Goal: Task Accomplishment & Management: Use online tool/utility

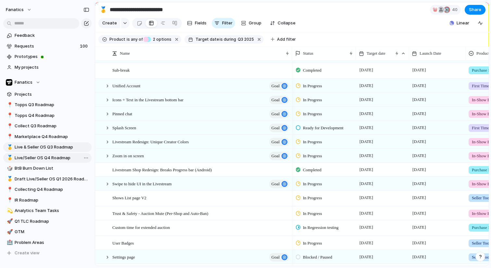
click at [49, 157] on span "Live/Seller OS Q4 Roadmap" at bounding box center [52, 157] width 75 height 7
type input "**********"
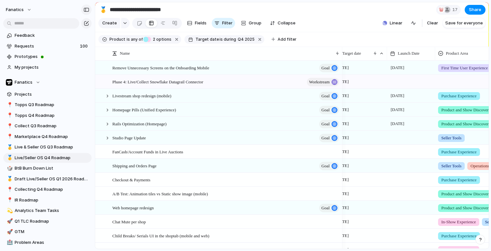
click at [86, 9] on div "button" at bounding box center [87, 9] width 6 height 5
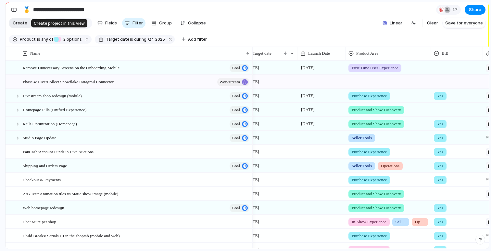
click at [22, 25] on span "Create" at bounding box center [20, 23] width 15 height 7
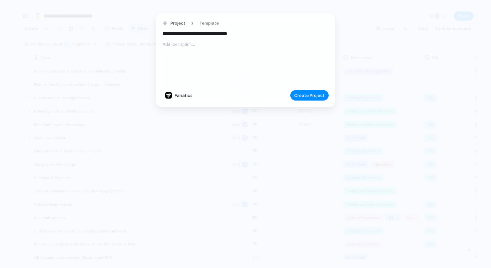
click at [198, 32] on input "**********" at bounding box center [246, 33] width 166 height 10
type input "**********"
click at [177, 23] on span "Project" at bounding box center [178, 23] width 15 height 7
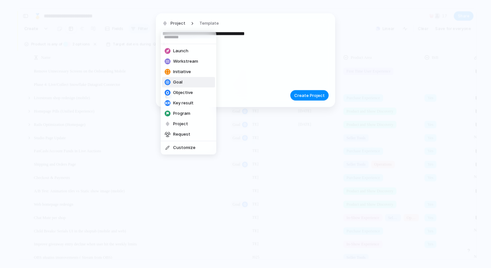
click at [182, 85] on li "Goal" at bounding box center [188, 82] width 53 height 10
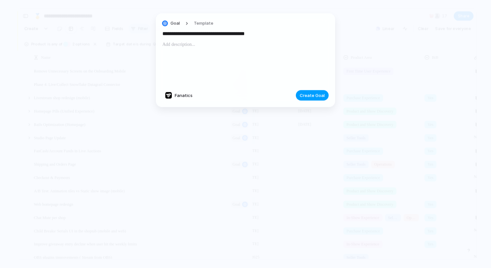
click at [313, 96] on span "Create Goal" at bounding box center [312, 95] width 25 height 7
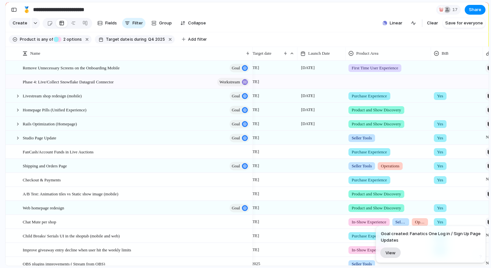
click at [389, 252] on span "View" at bounding box center [391, 253] width 10 height 6
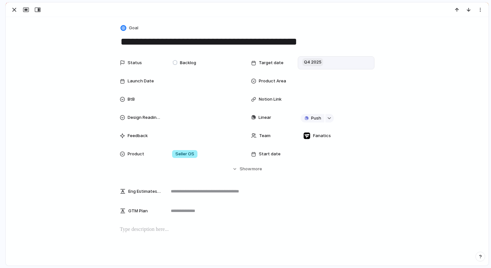
click at [315, 61] on span "Q4 2025" at bounding box center [313, 62] width 21 height 8
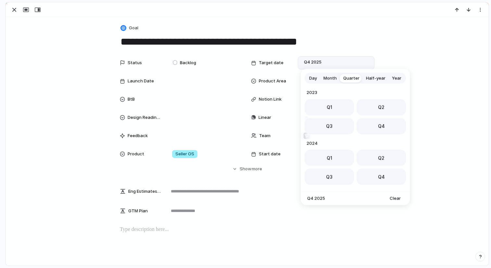
scroll to position [103, 0]
click at [328, 81] on button "Month" at bounding box center [330, 78] width 20 height 10
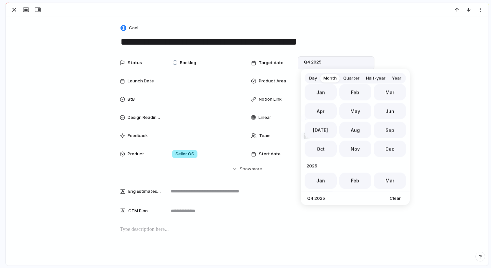
scroll to position [178, 0]
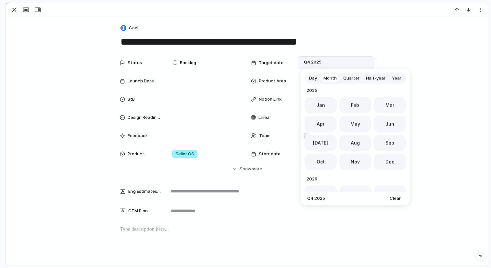
click at [310, 77] on span "Day" at bounding box center [313, 78] width 8 height 7
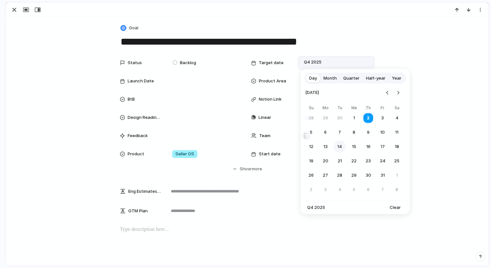
click at [340, 146] on button "14" at bounding box center [340, 147] width 12 height 12
click at [340, 146] on div "Status Backlog Target date Q4 2025 Launch Date Product Area BtB Notion Link Des…" at bounding box center [247, 108] width 255 height 104
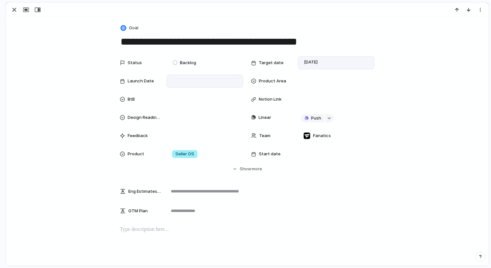
click at [177, 76] on div at bounding box center [205, 80] width 77 height 13
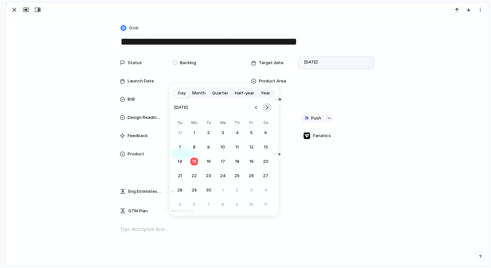
click at [269, 104] on button "Go to the Next Month" at bounding box center [267, 107] width 9 height 9
click at [210, 162] on button "14" at bounding box center [209, 161] width 12 height 12
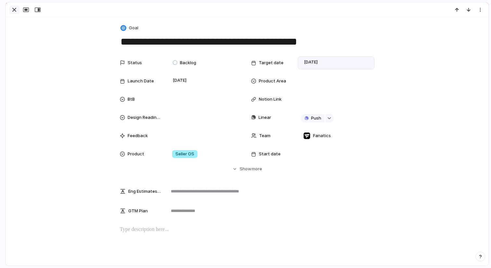
click at [13, 10] on div "button" at bounding box center [14, 10] width 8 height 8
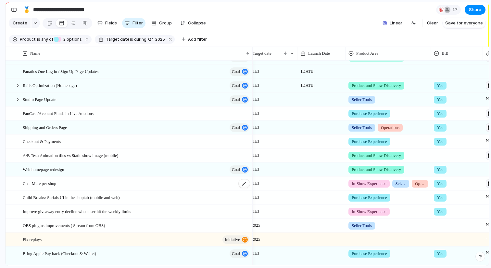
scroll to position [51, 0]
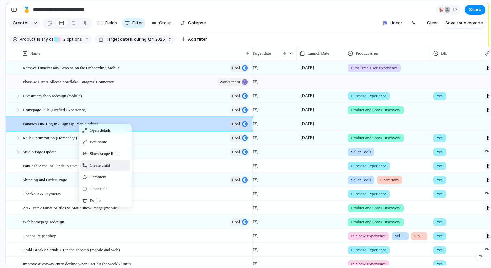
click at [100, 163] on span "Create child" at bounding box center [100, 165] width 20 height 7
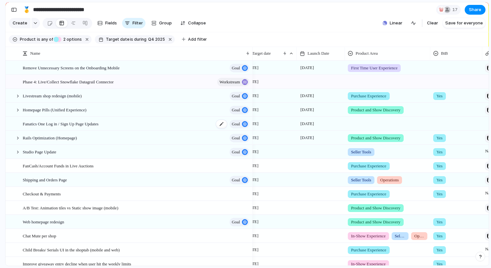
click at [92, 125] on span "Fanatics One Log in / Sign Up Page Updates" at bounding box center [61, 123] width 76 height 7
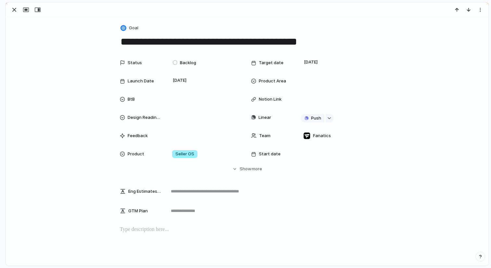
click at [138, 45] on textarea "**********" at bounding box center [247, 42] width 255 height 14
click at [14, 8] on div "button" at bounding box center [14, 10] width 8 height 8
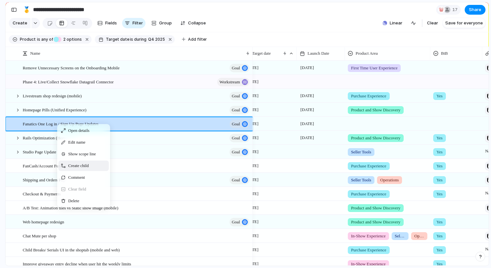
click at [80, 165] on span "Create child" at bounding box center [78, 165] width 20 height 7
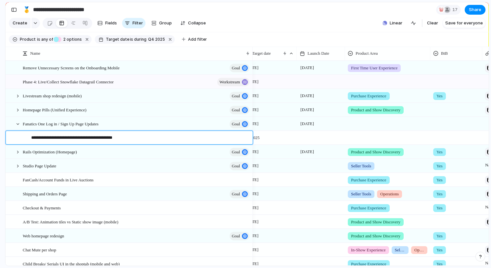
type textarea "**********"
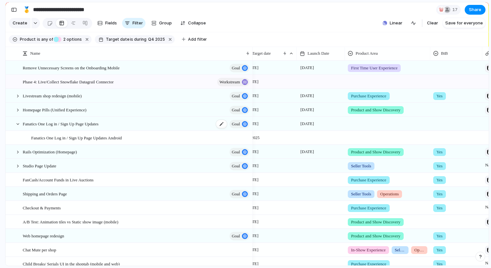
click at [76, 123] on span "Fanatics One Log in / Sign Up Page Updates" at bounding box center [61, 123] width 76 height 7
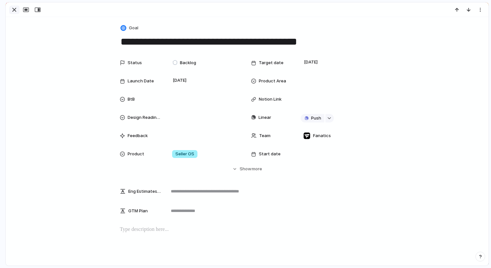
click at [14, 10] on div "button" at bounding box center [14, 10] width 8 height 8
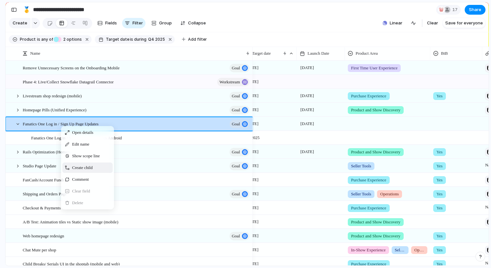
click at [77, 171] on div "Create child" at bounding box center [87, 167] width 50 height 10
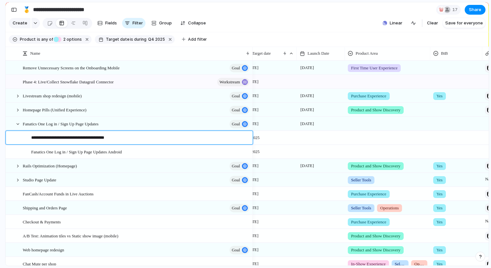
type textarea "**********"
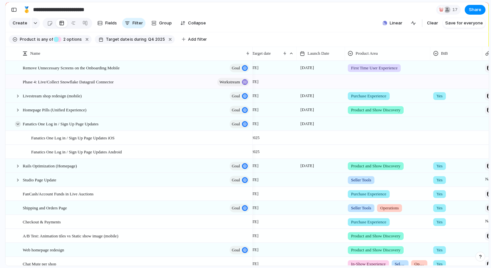
click at [19, 123] on div at bounding box center [18, 124] width 6 height 6
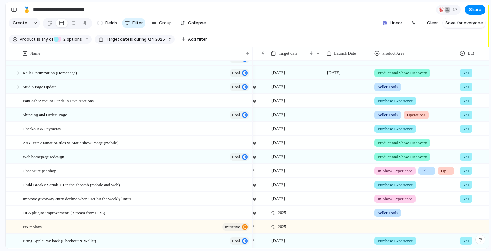
scroll to position [0, 13]
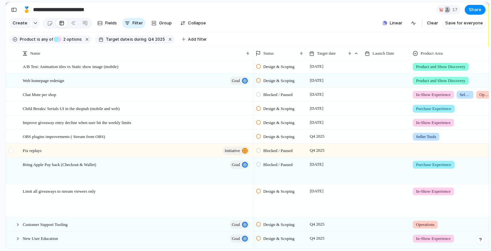
click at [10, 150] on div at bounding box center [10, 150] width 5 height 5
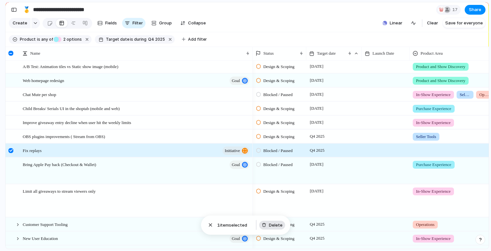
click at [276, 227] on span "Delete" at bounding box center [276, 225] width 14 height 7
